Goal: Task Accomplishment & Management: Manage account settings

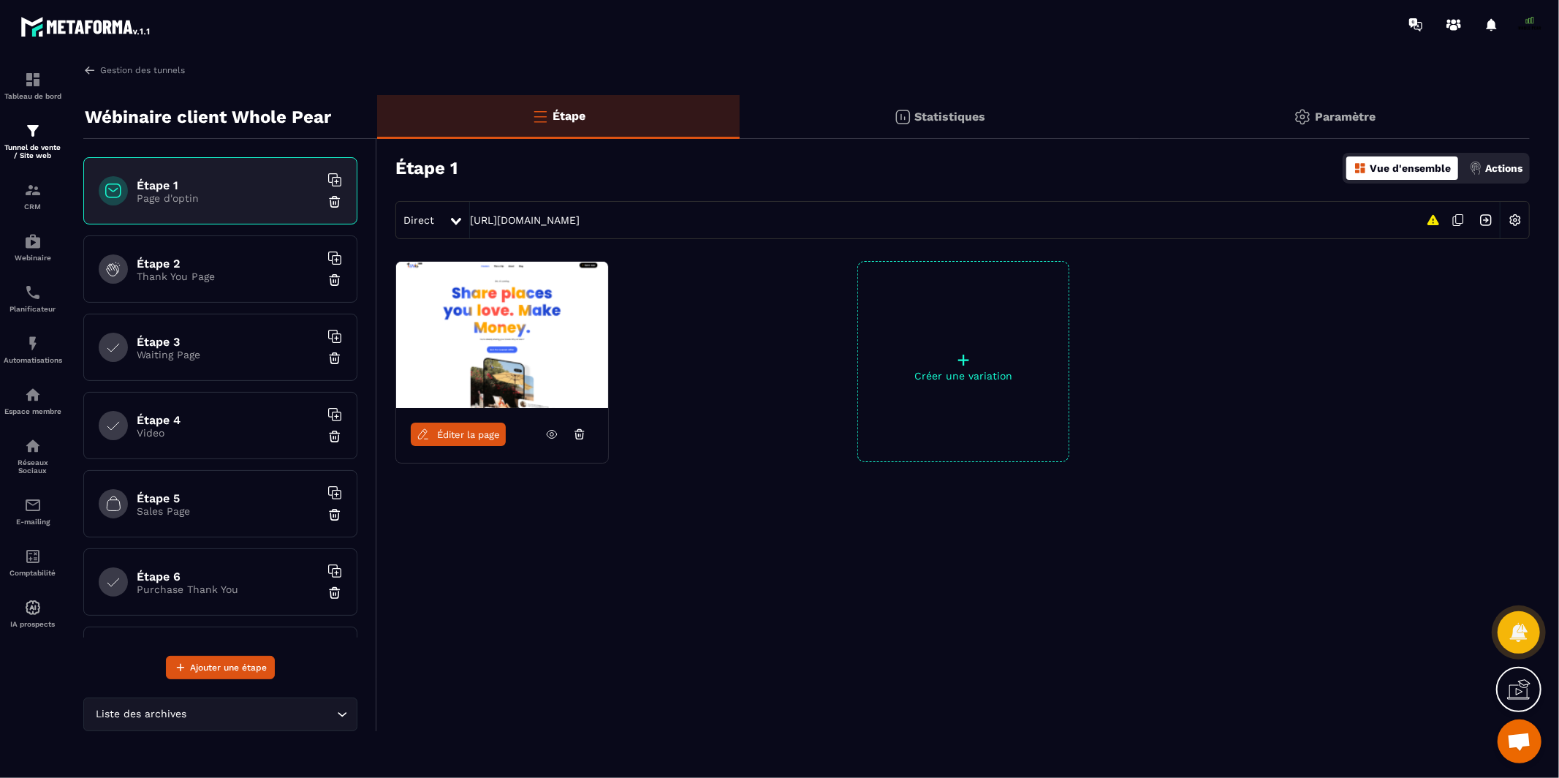
scroll to position [12320, 0]
click at [89, 71] on img at bounding box center [89, 70] width 13 height 13
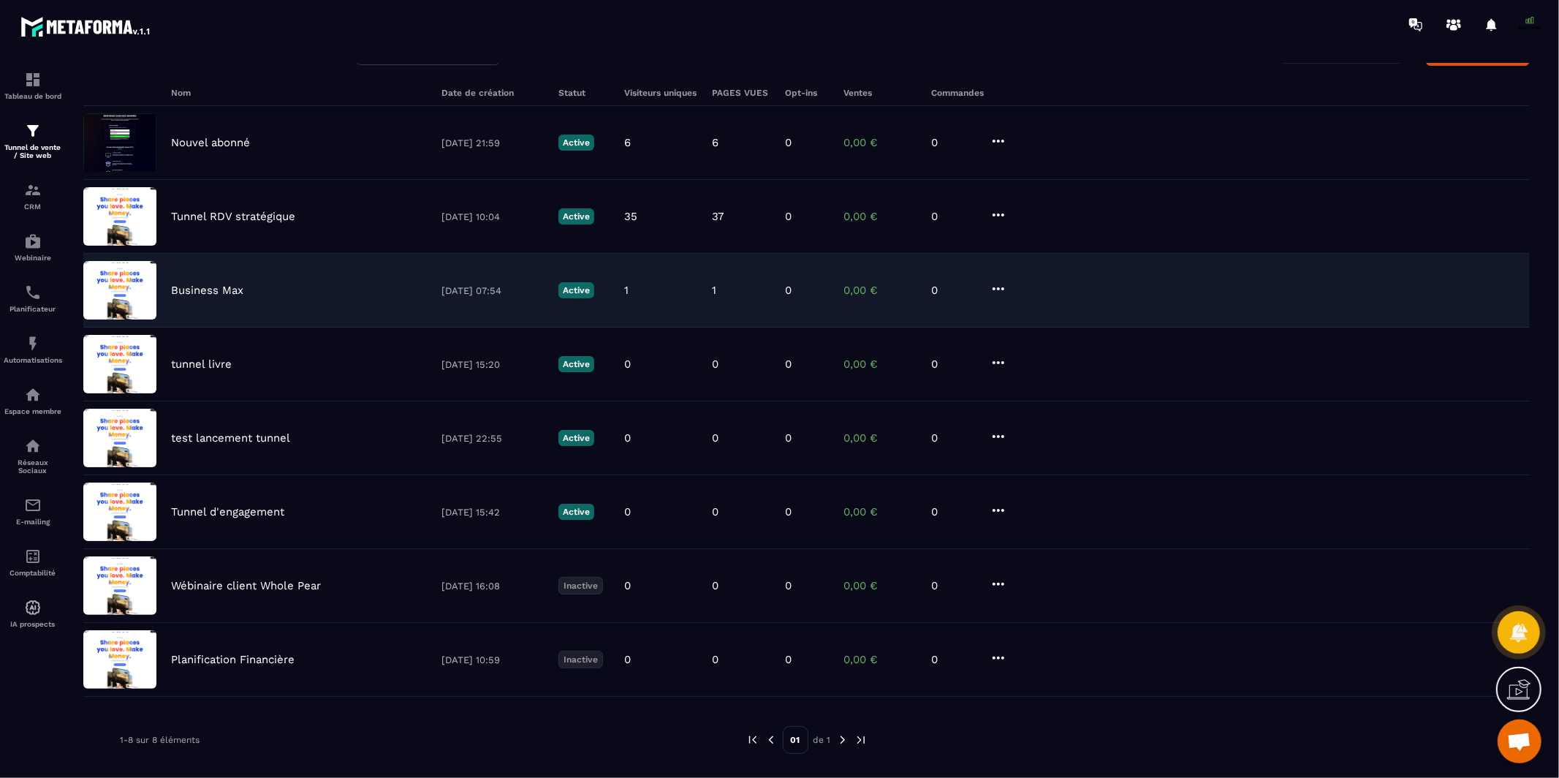
scroll to position [105, 0]
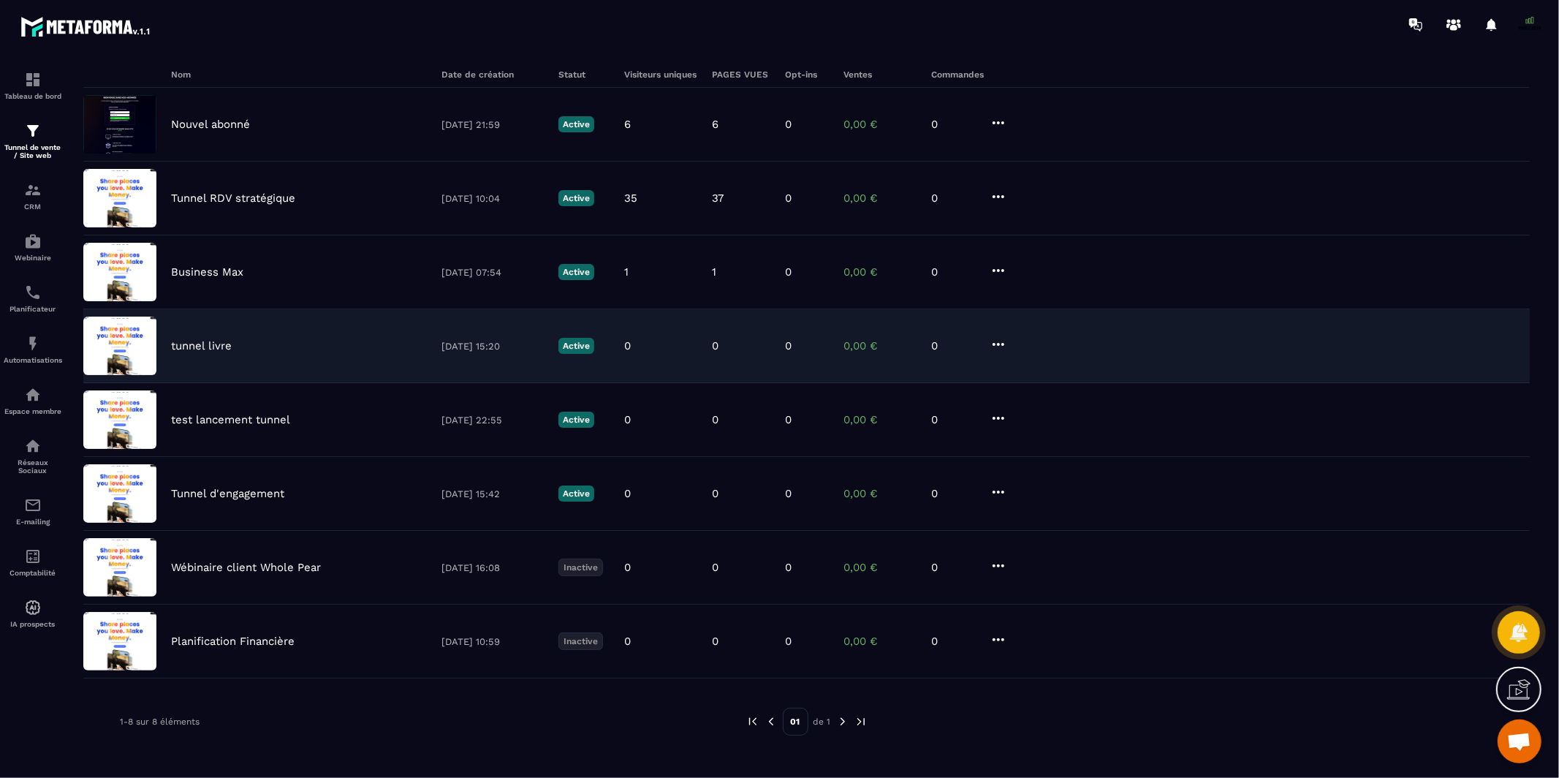
click at [998, 341] on icon at bounding box center [999, 344] width 18 height 18
click at [1021, 452] on button "Supprimer" at bounding box center [1053, 453] width 117 height 26
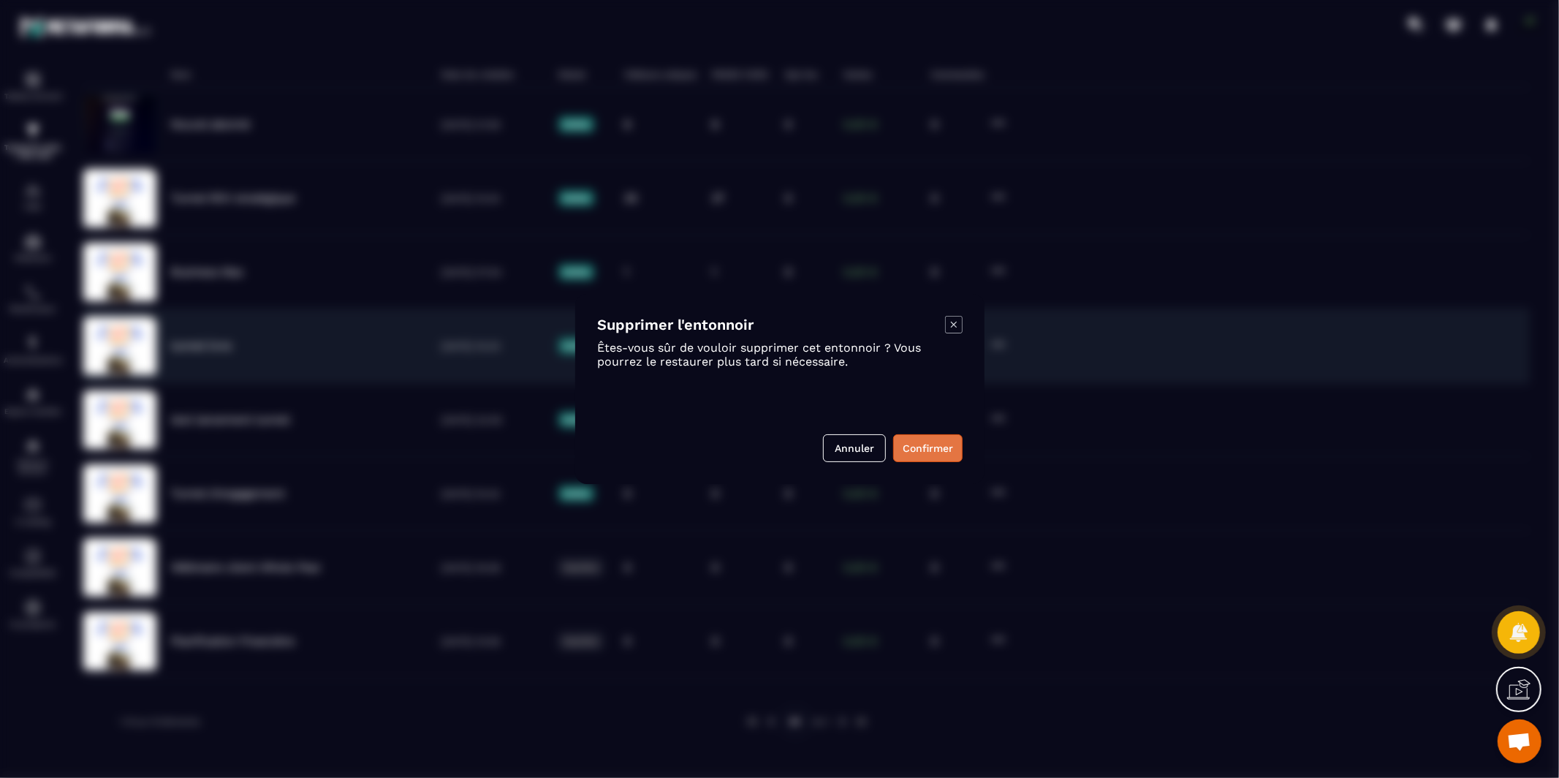
click at [944, 443] on button "Confirmer" at bounding box center [927, 448] width 69 height 28
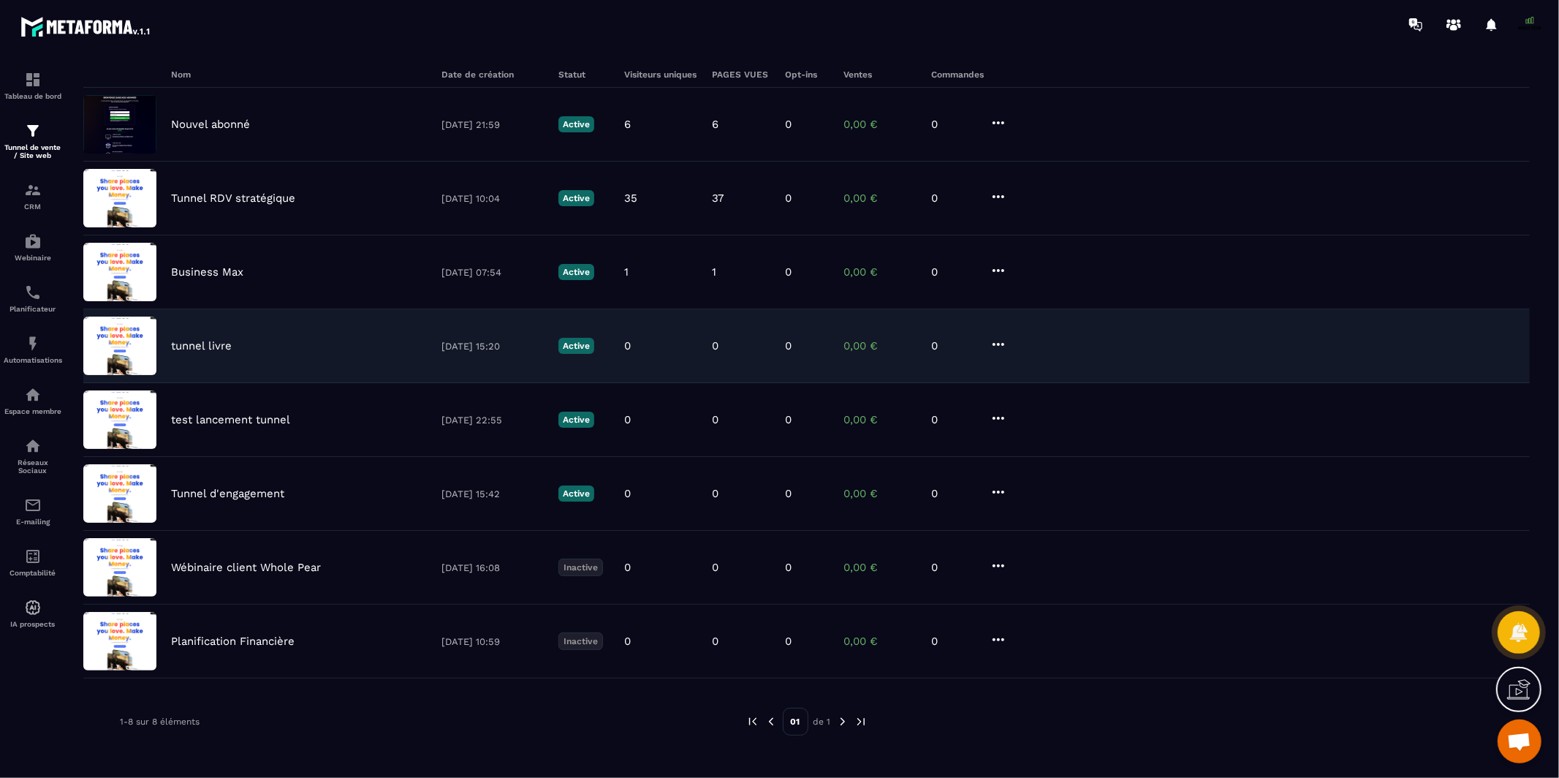
scroll to position [48, 0]
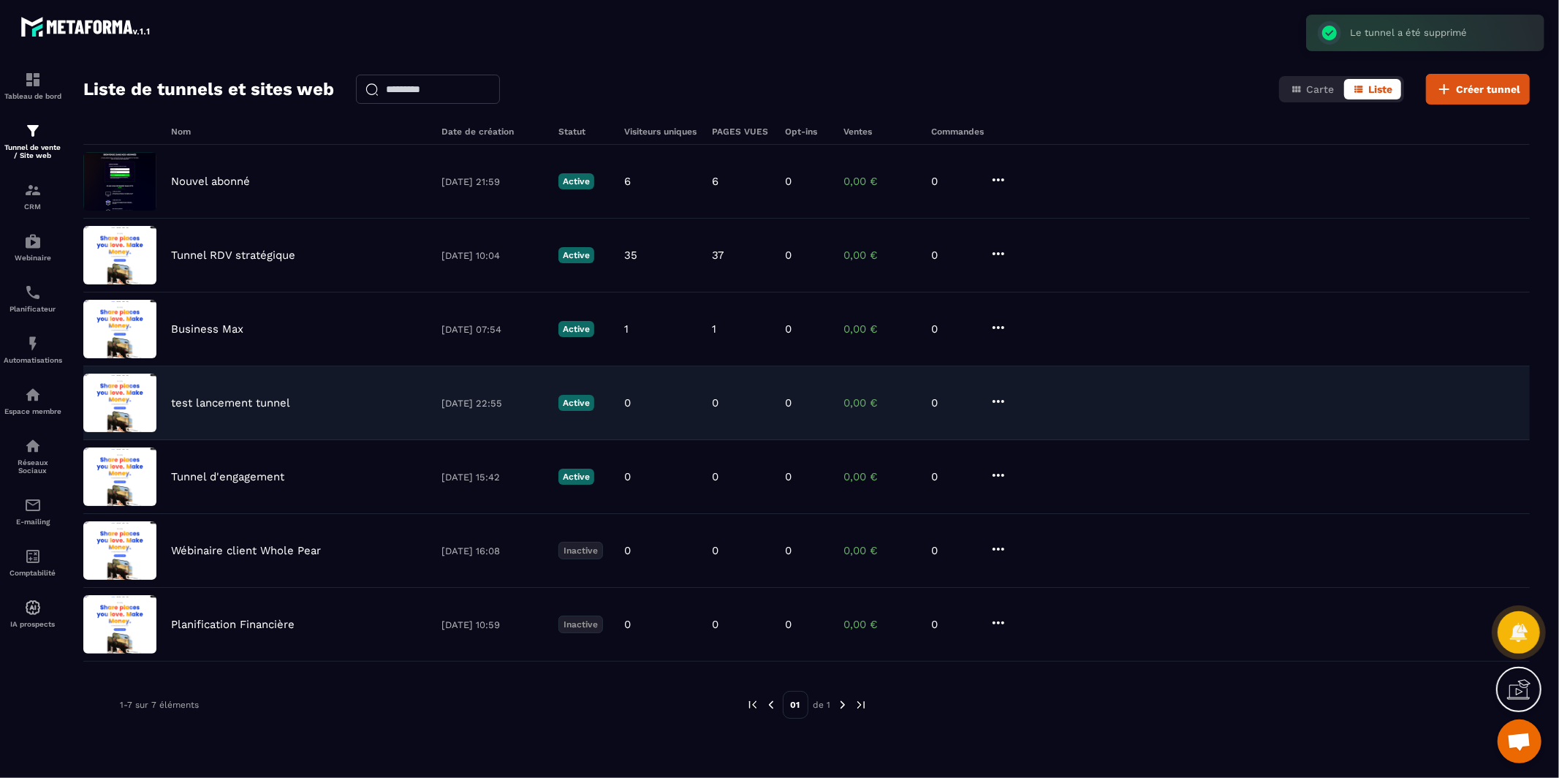
click at [1004, 399] on icon at bounding box center [999, 401] width 18 height 18
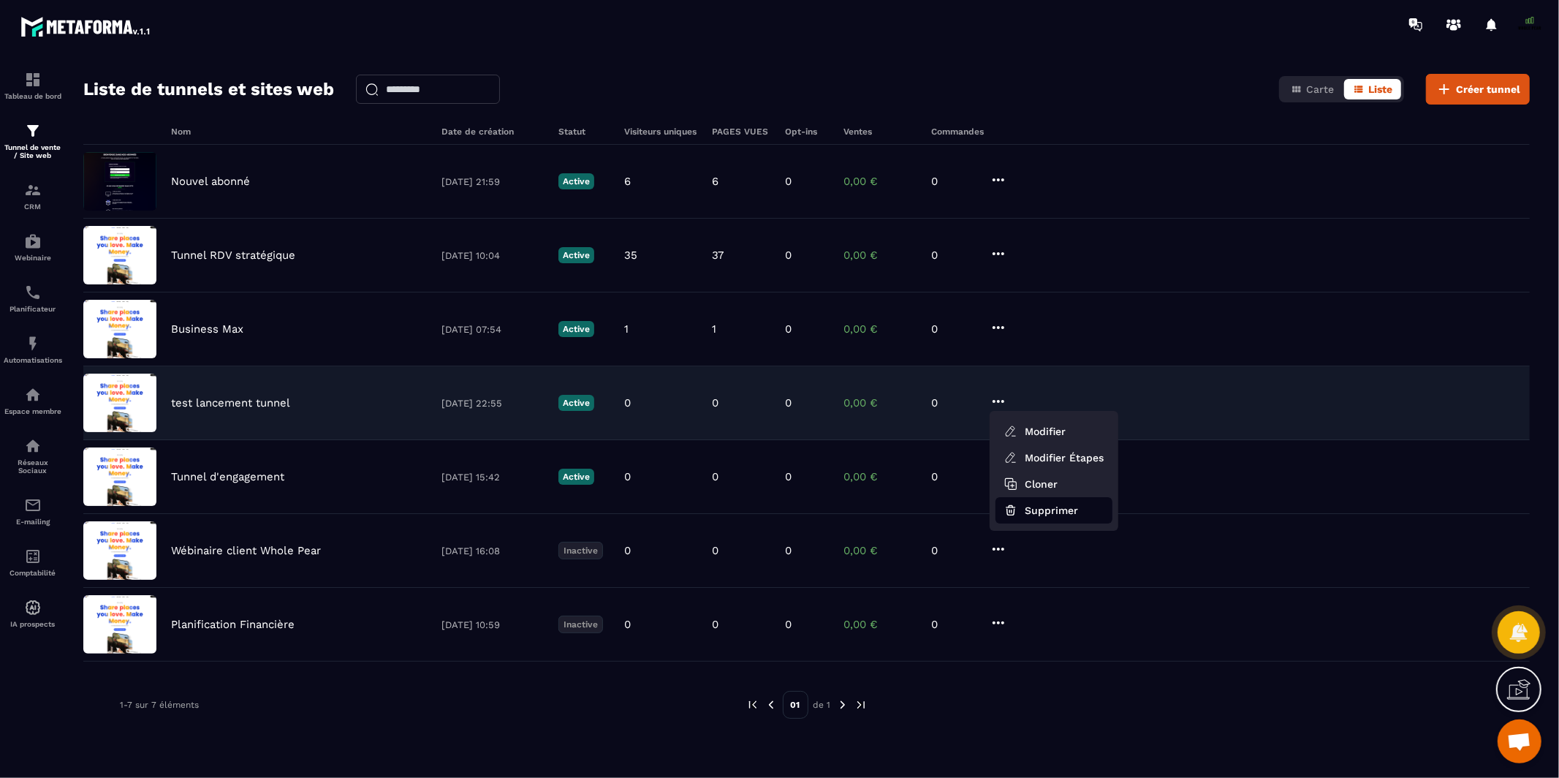
click at [1007, 514] on icon "button" at bounding box center [1010, 512] width 7 height 6
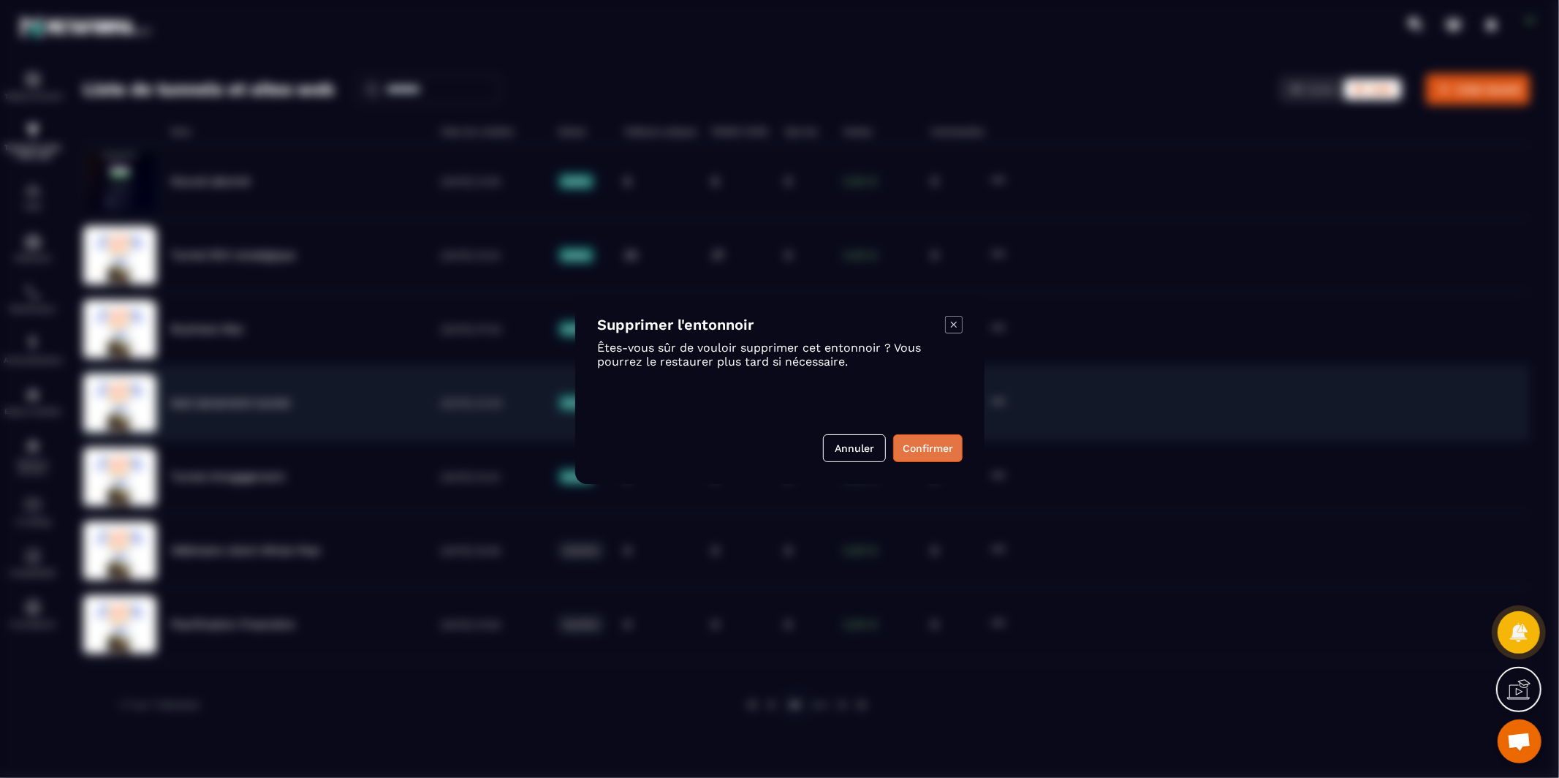
click at [928, 450] on button "Confirmer" at bounding box center [927, 448] width 69 height 28
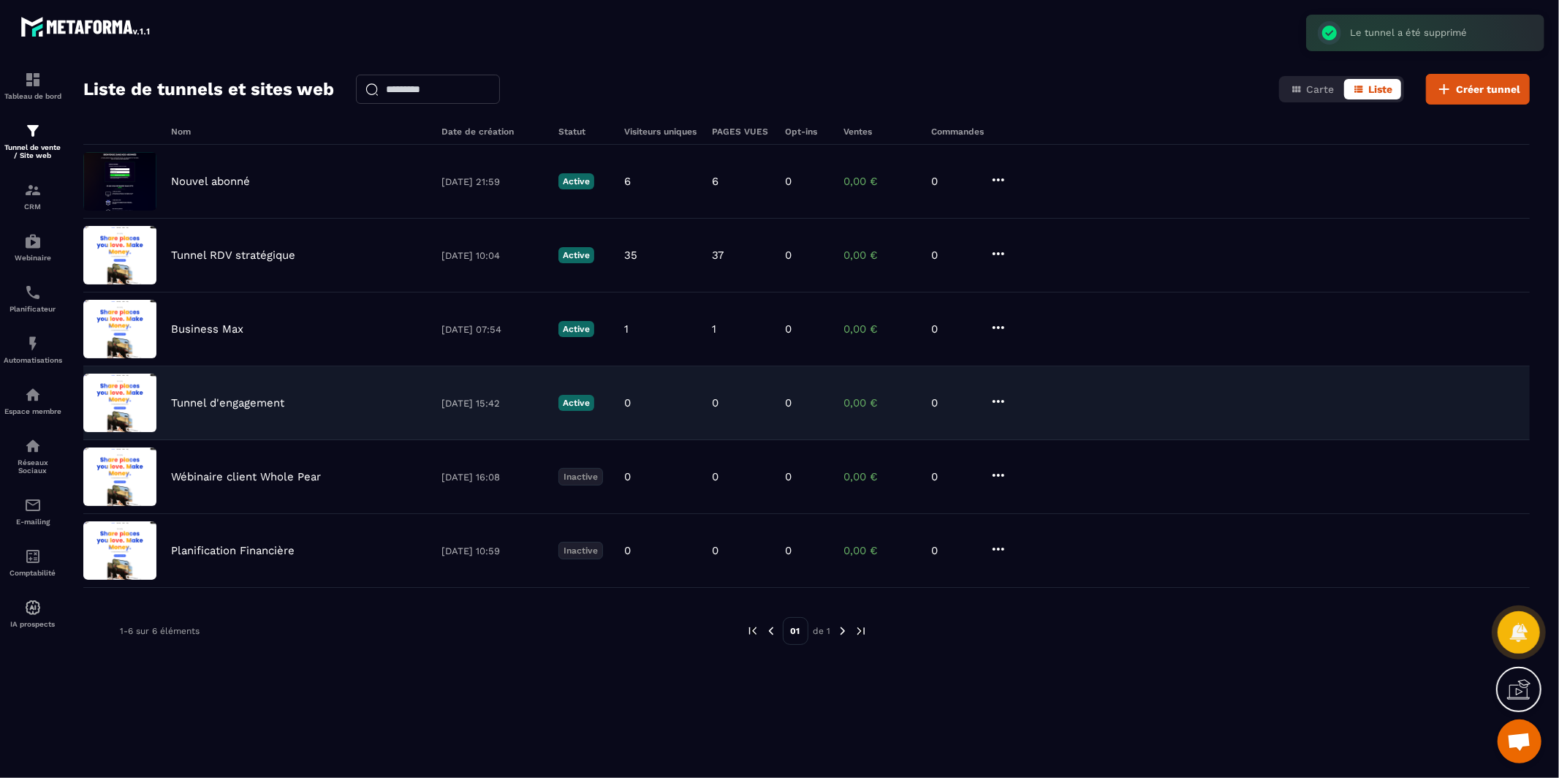
click at [998, 403] on icon at bounding box center [999, 401] width 18 height 18
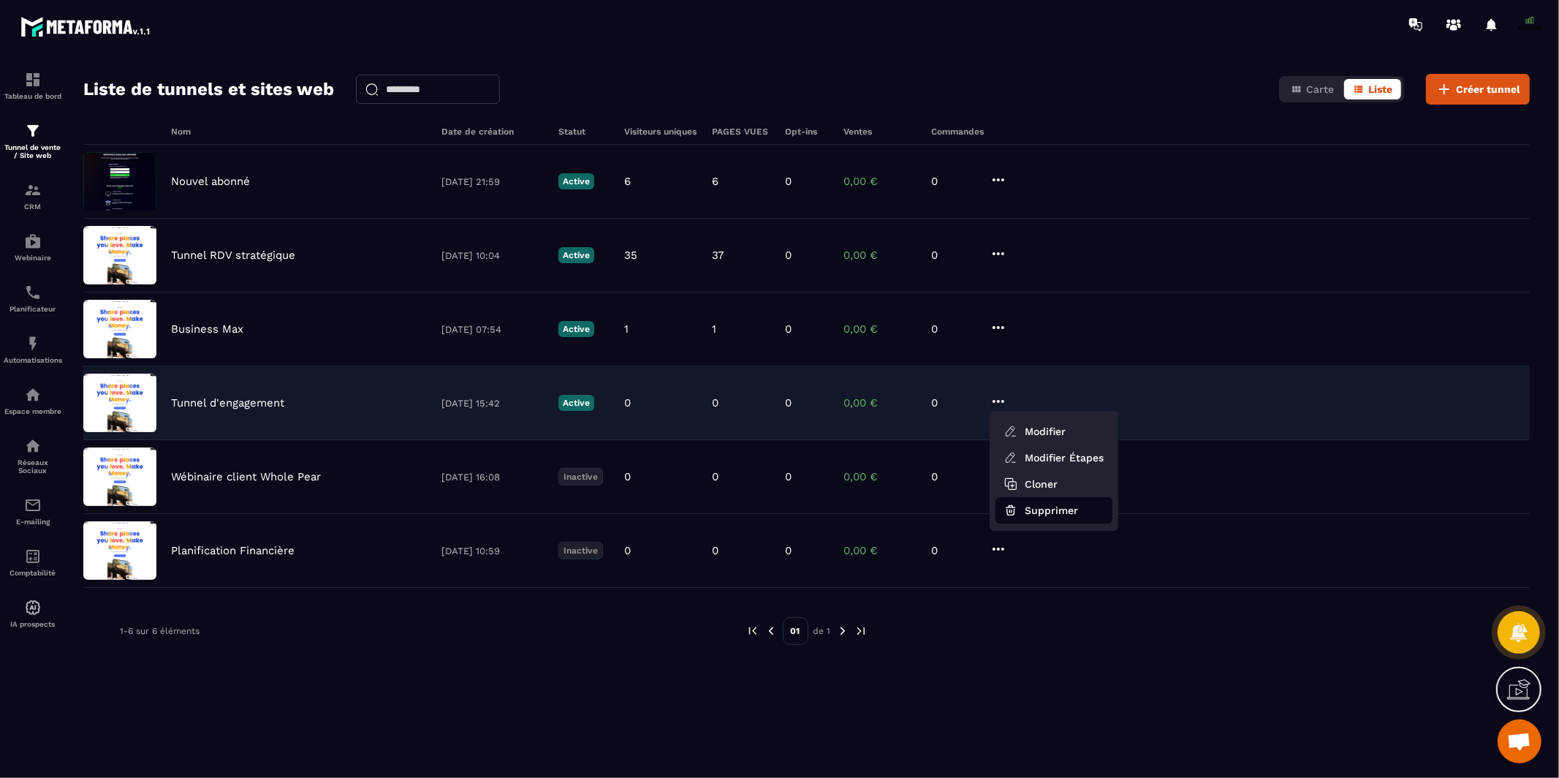
click at [1023, 509] on button "Supprimer" at bounding box center [1053, 510] width 117 height 26
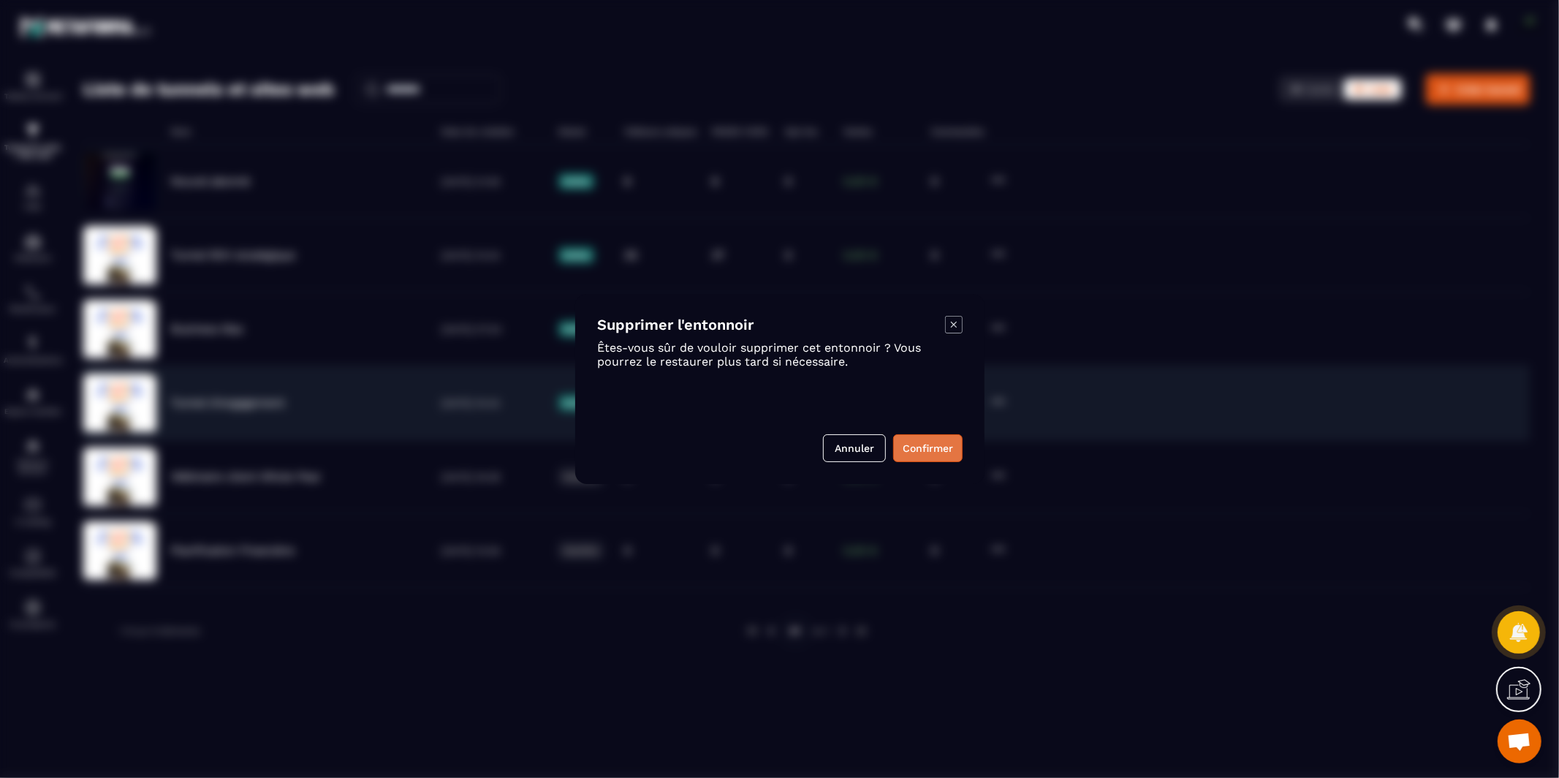
click at [931, 441] on button "Confirmer" at bounding box center [927, 448] width 69 height 28
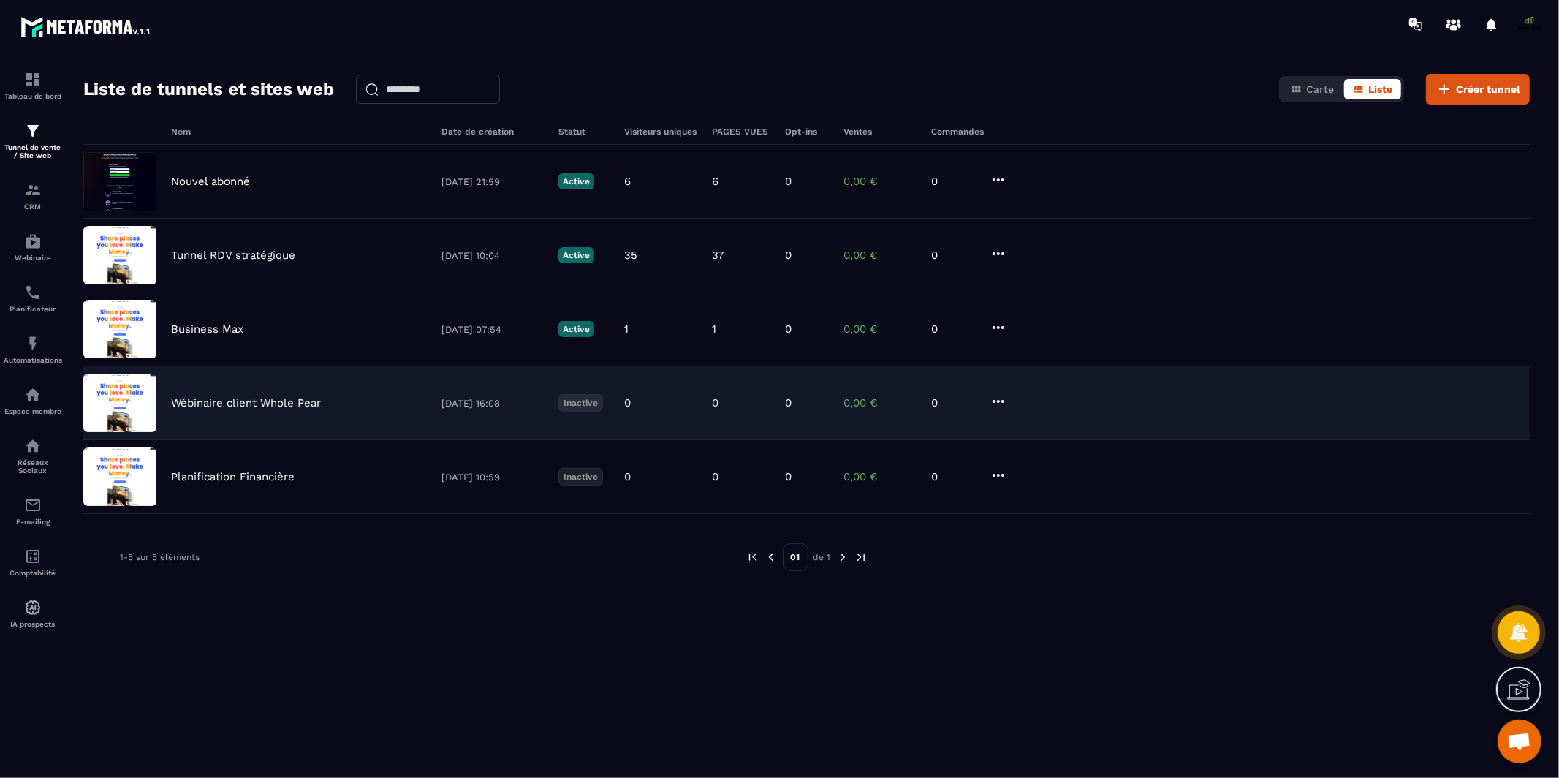
click at [293, 401] on p "Wébinaire client Whole Pear" at bounding box center [246, 402] width 150 height 13
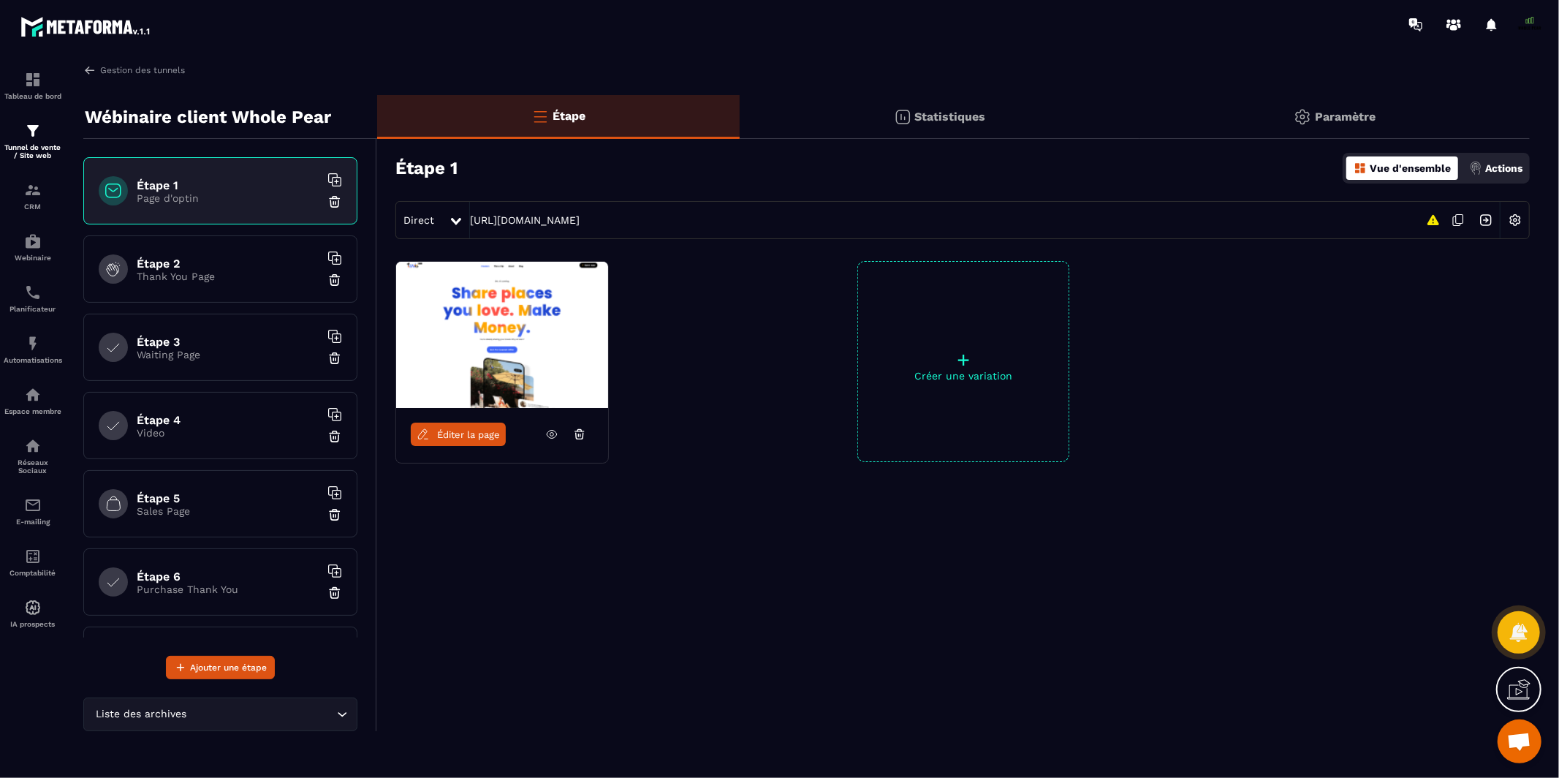
click at [427, 426] on link "Éditer la page" at bounding box center [458, 433] width 95 height 23
